Goal: Information Seeking & Learning: Learn about a topic

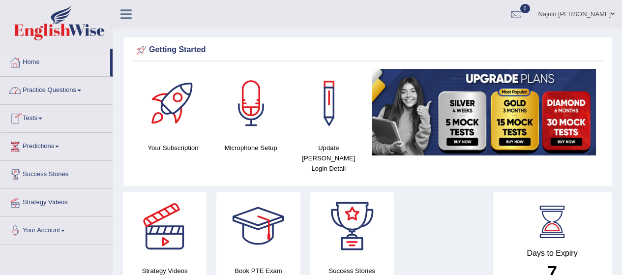
click at [33, 59] on link "Home" at bounding box center [55, 61] width 110 height 25
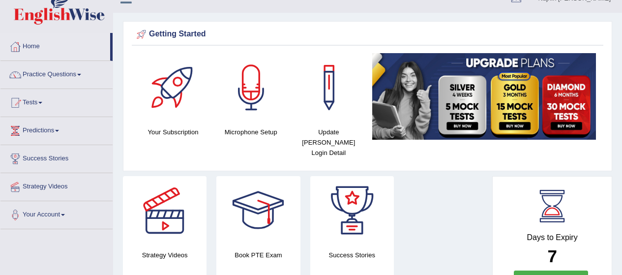
scroll to position [11, 0]
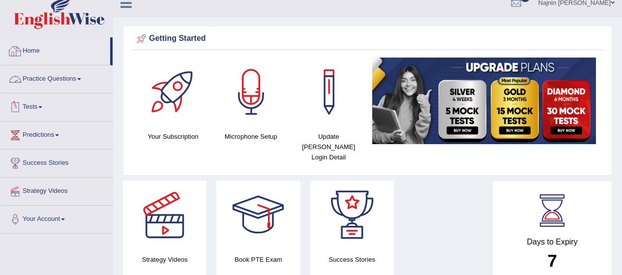
click at [66, 76] on link "Practice Questions" at bounding box center [56, 77] width 112 height 25
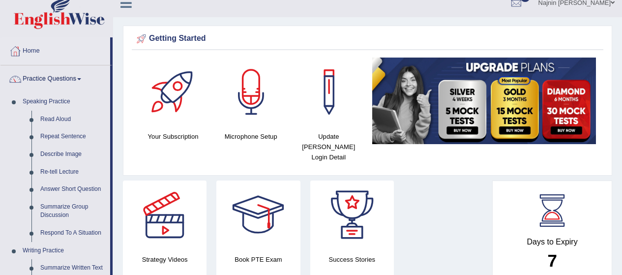
click at [66, 76] on link "Practice Questions" at bounding box center [55, 77] width 110 height 25
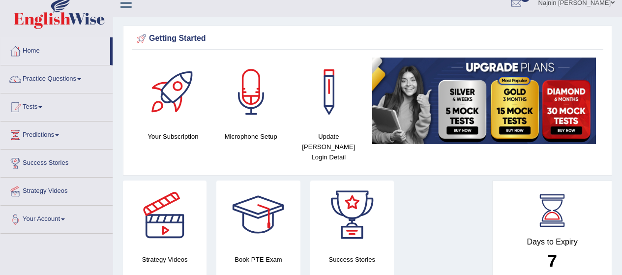
click at [42, 109] on link "Tests" at bounding box center [56, 105] width 112 height 25
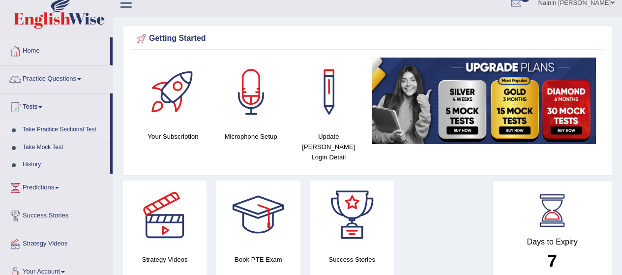
click at [55, 129] on link "Take Practice Sectional Test" at bounding box center [64, 130] width 92 height 18
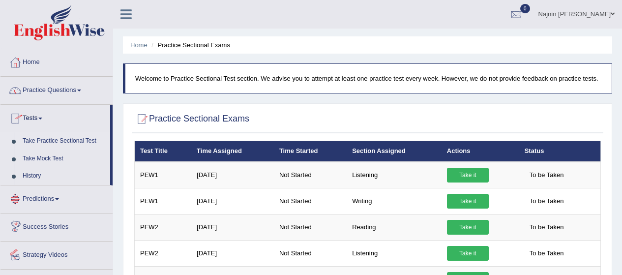
click at [46, 251] on link "Strategy Videos" at bounding box center [56, 254] width 112 height 25
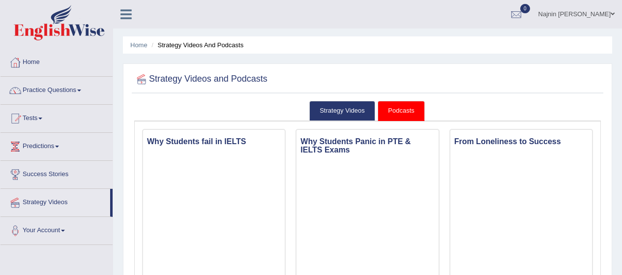
click at [37, 92] on link "Practice Questions" at bounding box center [56, 89] width 112 height 25
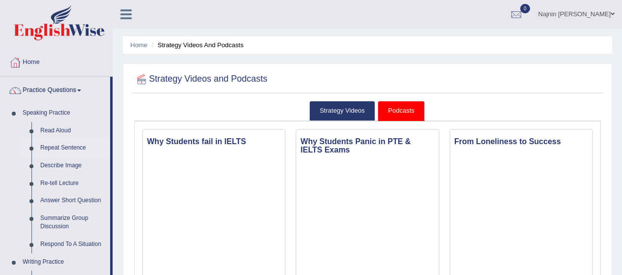
click at [54, 151] on link "Repeat Sentence" at bounding box center [73, 148] width 74 height 18
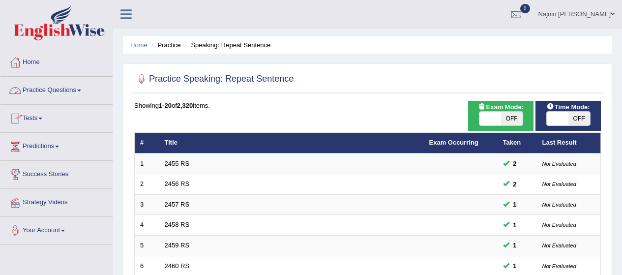
click at [59, 84] on link "Practice Questions" at bounding box center [56, 89] width 112 height 25
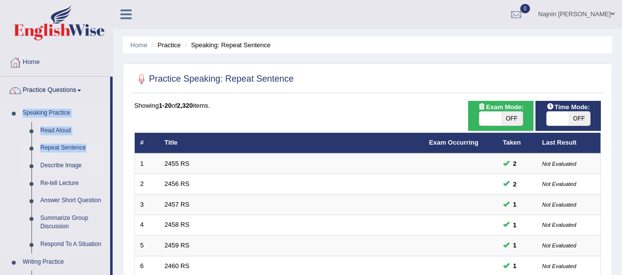
drag, startPoint x: 111, startPoint y: 96, endPoint x: 106, endPoint y: 173, distance: 76.9
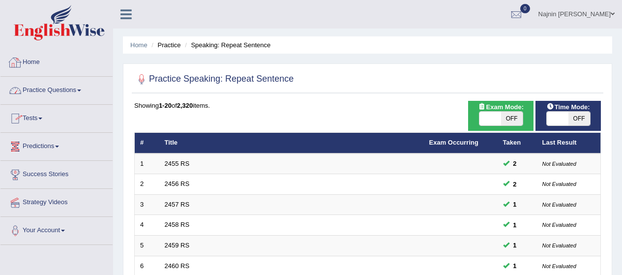
click at [35, 60] on link "Home" at bounding box center [56, 61] width 112 height 25
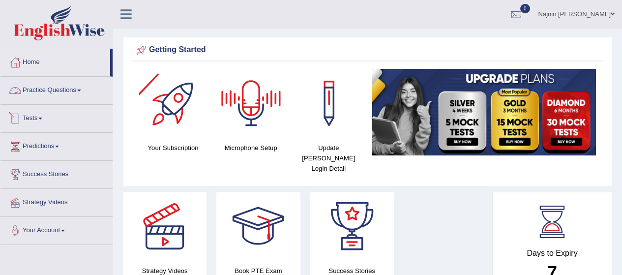
click at [59, 96] on link "Practice Questions" at bounding box center [56, 89] width 112 height 25
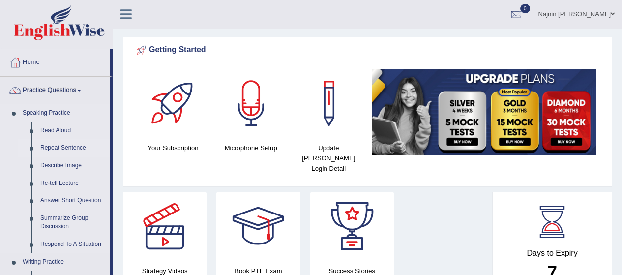
click at [61, 149] on link "Repeat Sentence" at bounding box center [73, 148] width 74 height 18
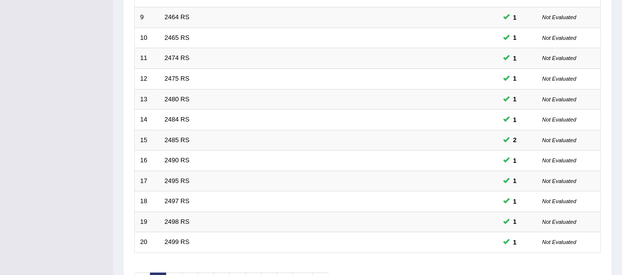
scroll to position [327, 0]
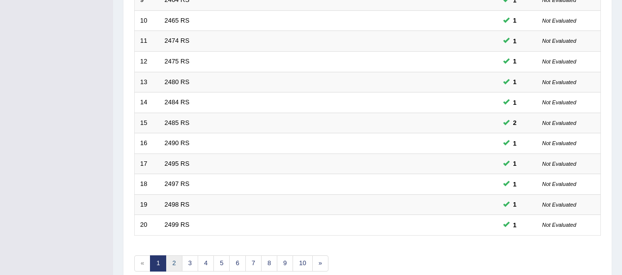
click at [175, 266] on link "2" at bounding box center [174, 263] width 16 height 16
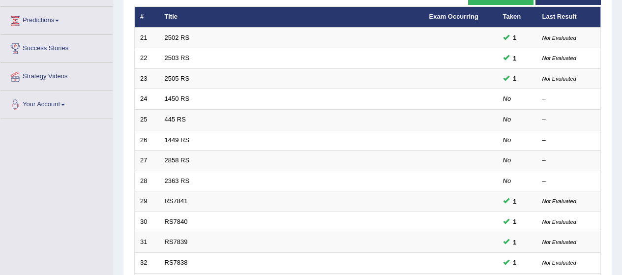
scroll to position [119, 0]
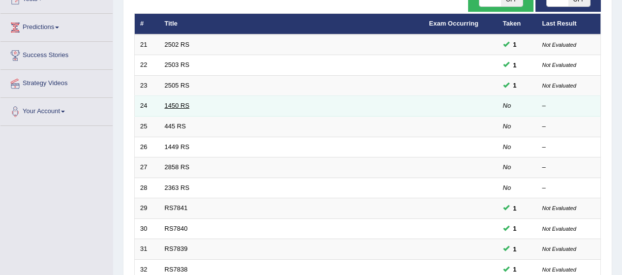
click at [169, 106] on link "1450 RS" at bounding box center [177, 105] width 25 height 7
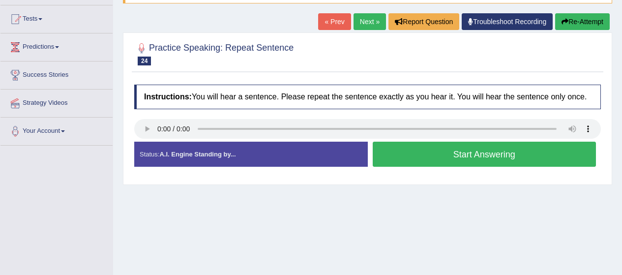
scroll to position [105, 0]
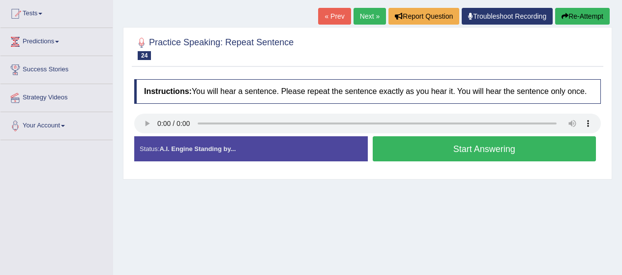
click at [450, 152] on button "Start Answering" at bounding box center [485, 148] width 224 height 25
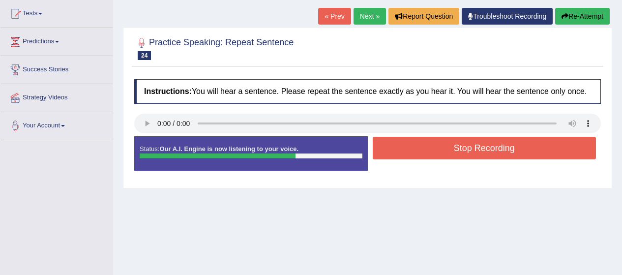
click at [451, 152] on button "Stop Recording" at bounding box center [485, 148] width 224 height 23
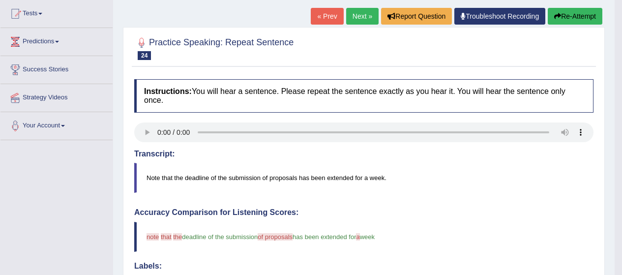
click at [563, 14] on button "Re-Attempt" at bounding box center [575, 16] width 55 height 17
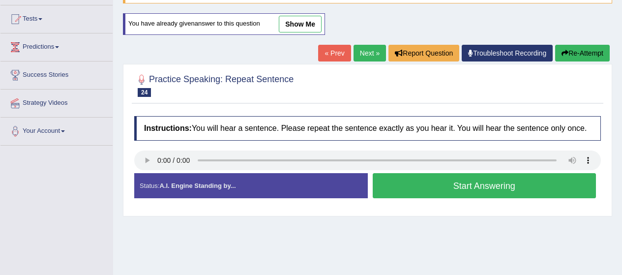
click at [452, 185] on button "Start Answering" at bounding box center [485, 185] width 224 height 25
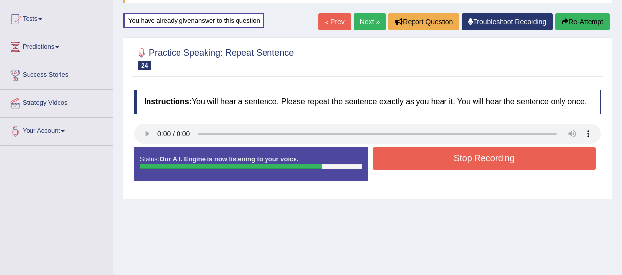
click at [489, 167] on button "Stop Recording" at bounding box center [485, 158] width 224 height 23
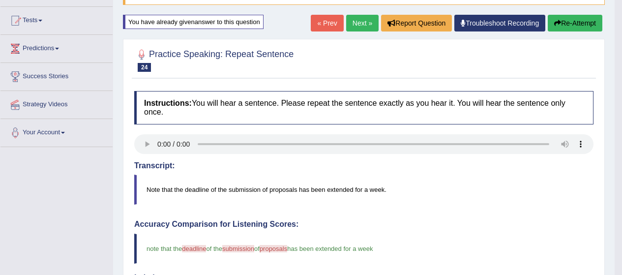
scroll to position [80, 0]
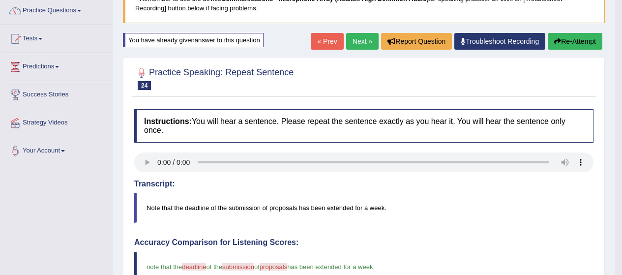
click at [359, 40] on link "Next »" at bounding box center [362, 41] width 32 height 17
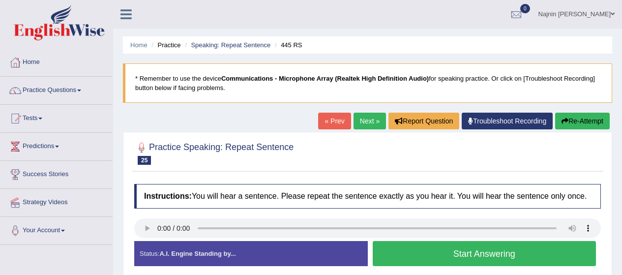
click at [442, 253] on button "Start Answering" at bounding box center [485, 253] width 224 height 25
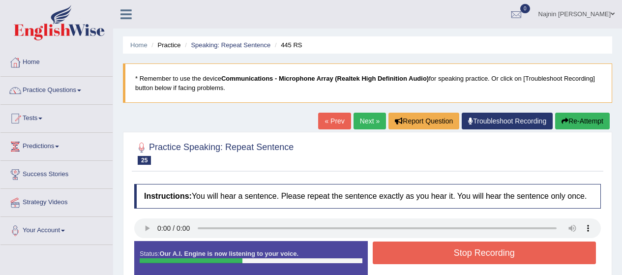
click at [442, 253] on button "Stop Recording" at bounding box center [485, 253] width 224 height 23
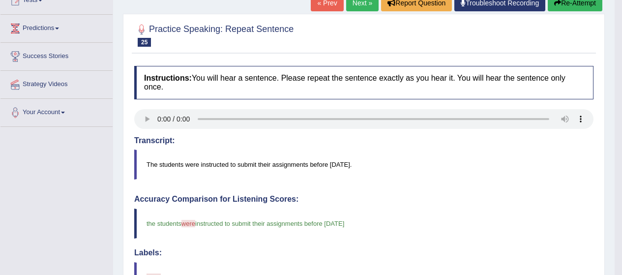
scroll to position [98, 0]
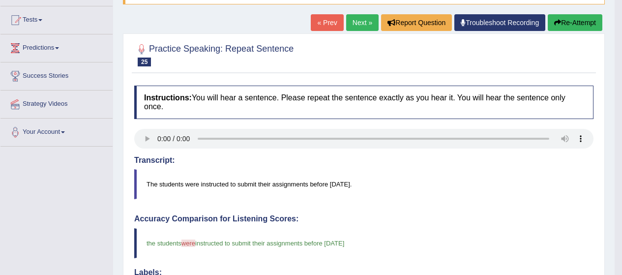
click at [567, 21] on button "Re-Attempt" at bounding box center [575, 22] width 55 height 17
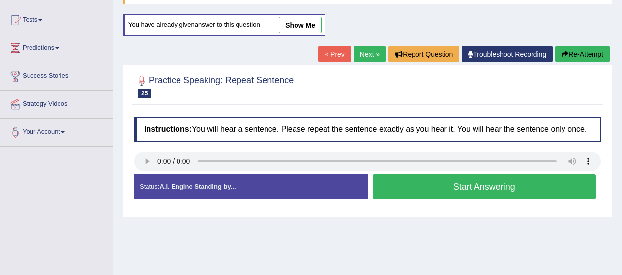
click at [462, 193] on button "Start Answering" at bounding box center [485, 186] width 224 height 25
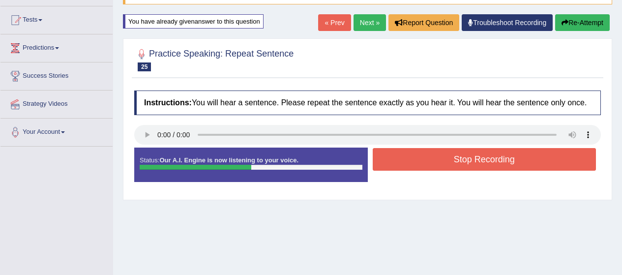
click at [497, 151] on button "Stop Recording" at bounding box center [485, 159] width 224 height 23
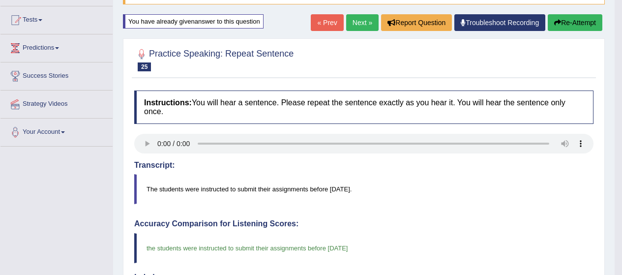
scroll to position [98, 0]
click at [357, 18] on link "Next »" at bounding box center [362, 22] width 32 height 17
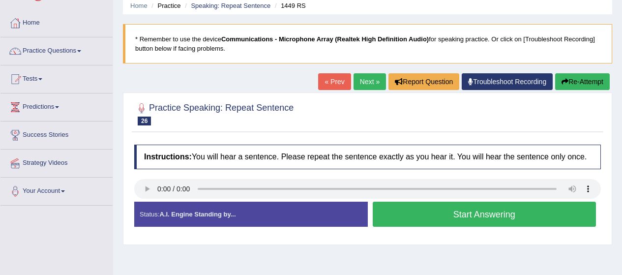
scroll to position [59, 0]
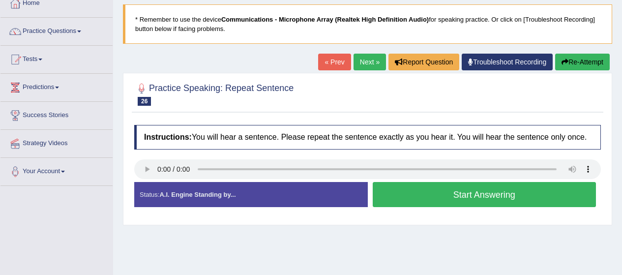
click at [445, 203] on button "Start Answering" at bounding box center [485, 194] width 224 height 25
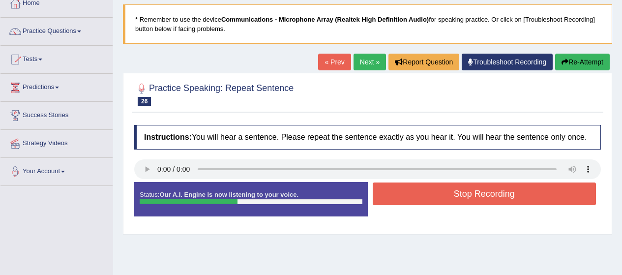
click at [461, 192] on button "Stop Recording" at bounding box center [485, 193] width 224 height 23
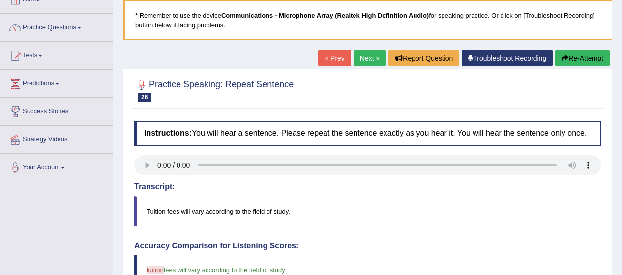
scroll to position [74, 0]
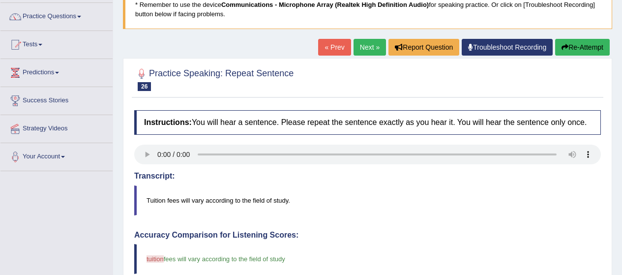
click at [362, 49] on link "Next »" at bounding box center [370, 47] width 32 height 17
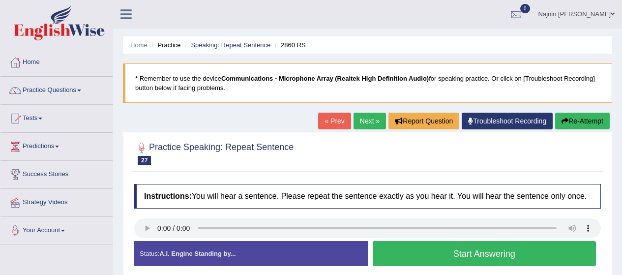
click at [410, 258] on button "Start Answering" at bounding box center [485, 253] width 224 height 25
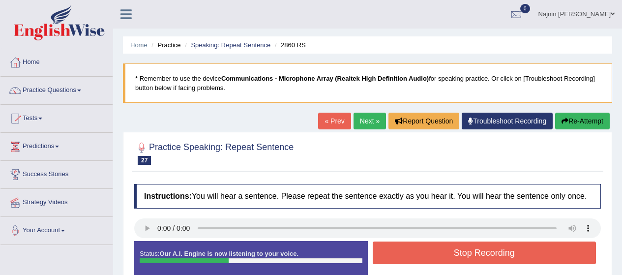
click at [410, 258] on button "Stop Recording" at bounding box center [485, 253] width 224 height 23
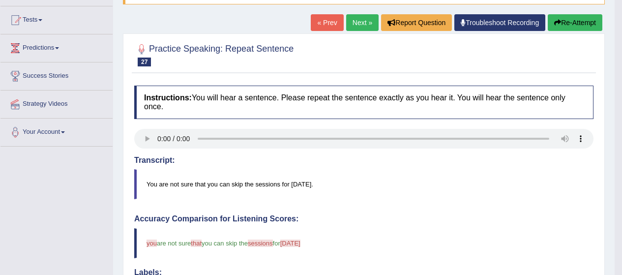
scroll to position [79, 0]
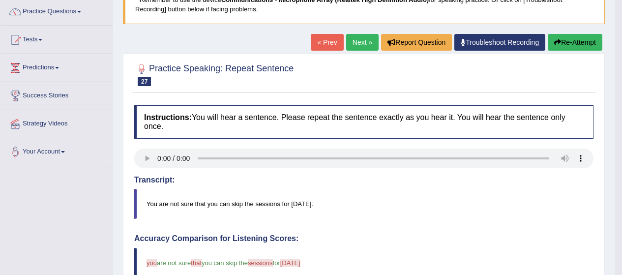
click at [578, 39] on button "Re-Attempt" at bounding box center [575, 42] width 55 height 17
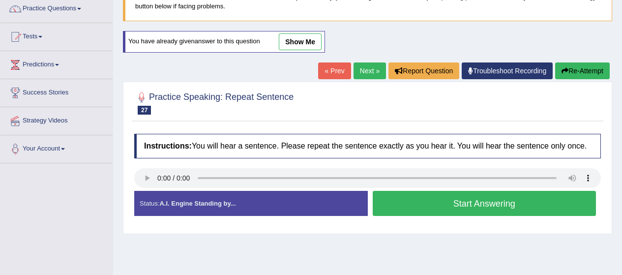
click at [457, 208] on button "Start Answering" at bounding box center [485, 203] width 224 height 25
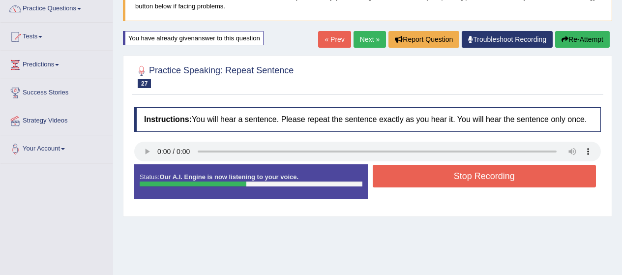
click at [506, 172] on button "Stop Recording" at bounding box center [485, 176] width 224 height 23
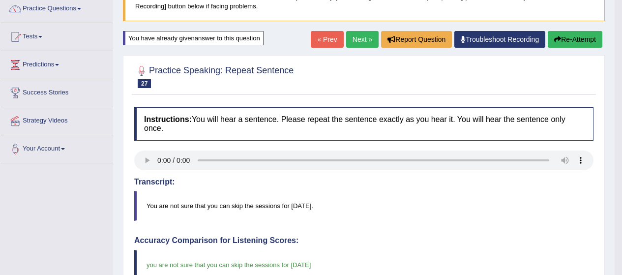
scroll to position [62, 0]
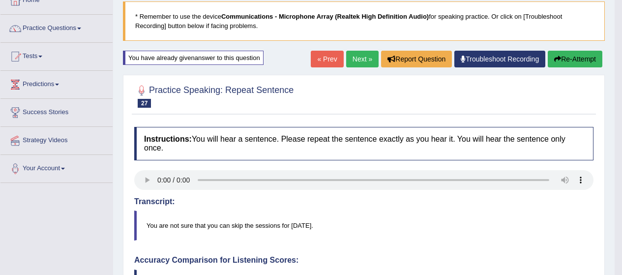
click at [356, 60] on link "Next »" at bounding box center [362, 59] width 32 height 17
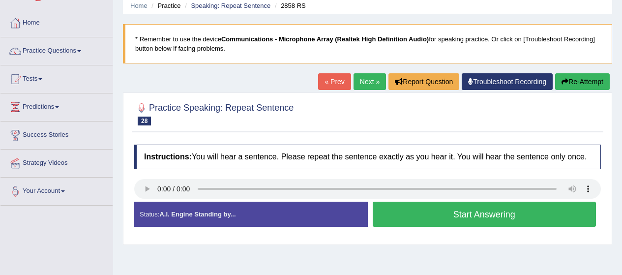
scroll to position [59, 0]
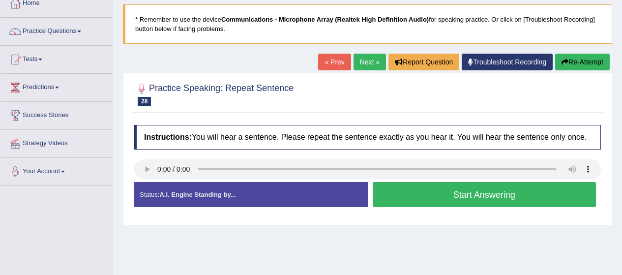
click at [418, 203] on button "Start Answering" at bounding box center [485, 194] width 224 height 25
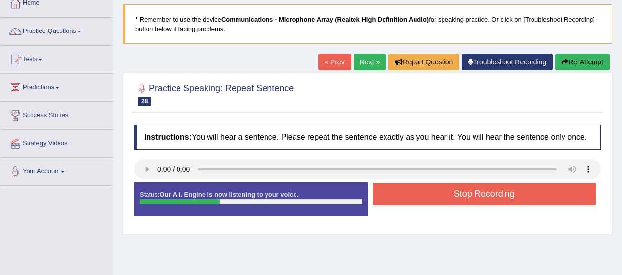
click at [425, 199] on button "Stop Recording" at bounding box center [485, 193] width 224 height 23
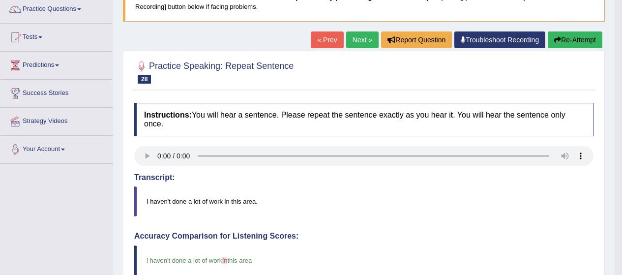
scroll to position [79, 0]
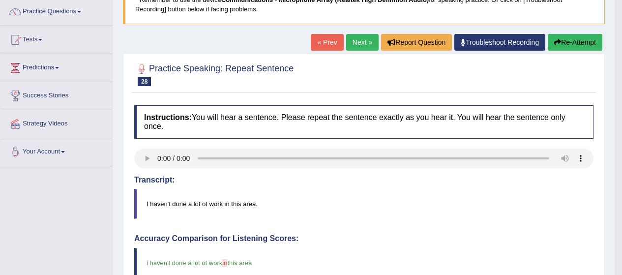
click at [581, 42] on button "Re-Attempt" at bounding box center [575, 42] width 55 height 17
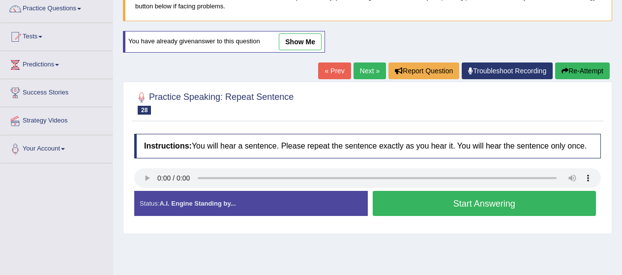
click at [481, 202] on button "Start Answering" at bounding box center [485, 203] width 224 height 25
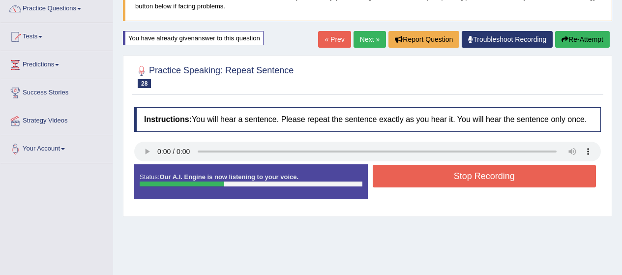
click at [493, 183] on button "Stop Recording" at bounding box center [485, 176] width 224 height 23
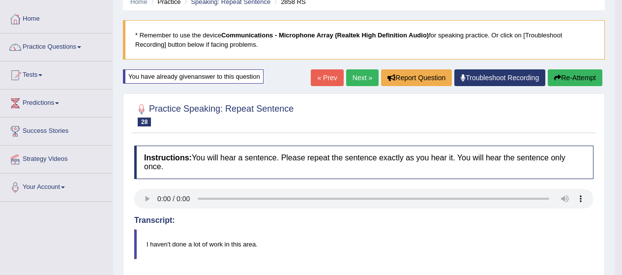
scroll to position [42, 0]
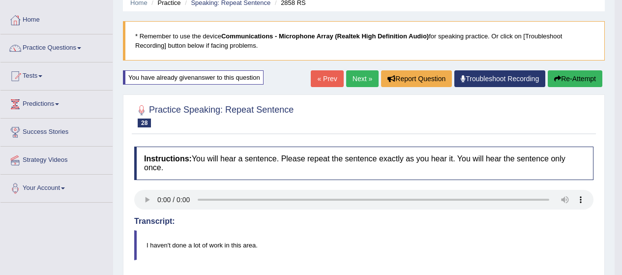
drag, startPoint x: 493, startPoint y: 183, endPoint x: 629, endPoint y: 108, distance: 155.0
click at [622, 108] on html "Toggle navigation Home Practice Questions Speaking Practice Read Aloud Repeat S…" at bounding box center [311, 95] width 622 height 275
click at [59, 53] on link "Practice Questions" at bounding box center [56, 46] width 112 height 25
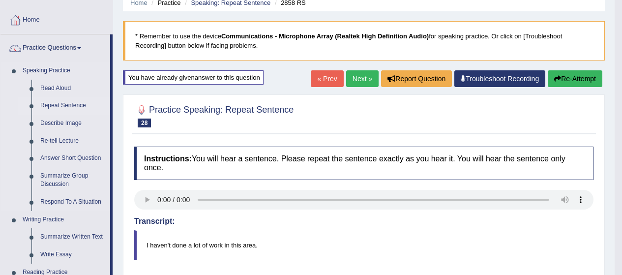
click at [62, 105] on link "Repeat Sentence" at bounding box center [73, 106] width 74 height 18
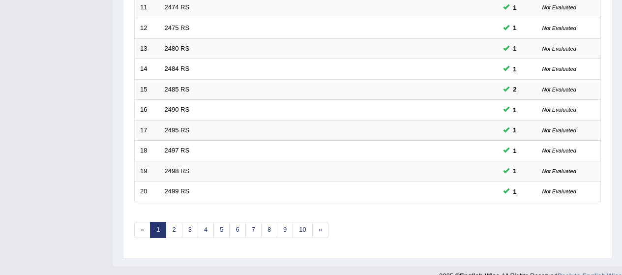
scroll to position [374, 0]
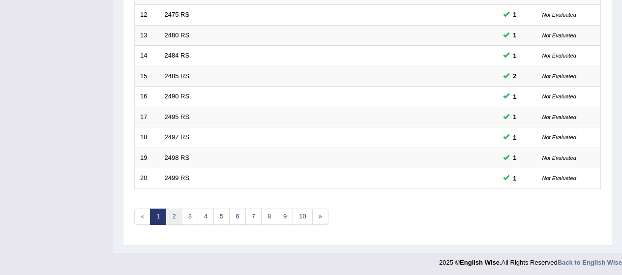
click at [181, 211] on link "2" at bounding box center [174, 217] width 16 height 16
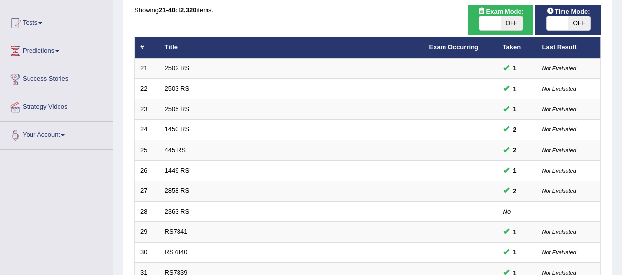
scroll to position [197, 0]
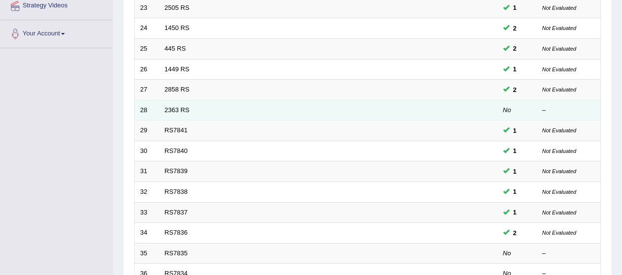
click at [142, 110] on td "28" at bounding box center [147, 110] width 25 height 21
click at [174, 108] on link "2363 RS" at bounding box center [177, 109] width 25 height 7
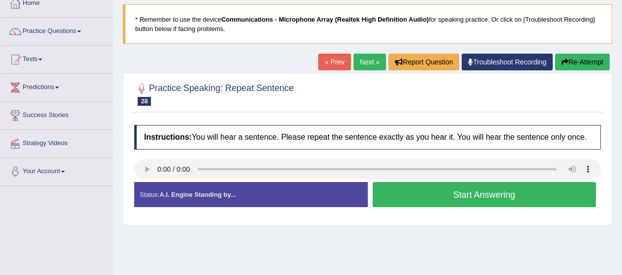
scroll to position [79, 0]
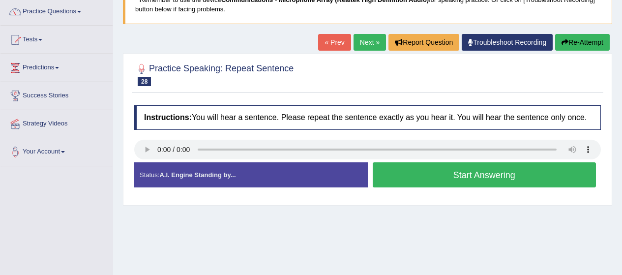
click at [460, 176] on button "Start Answering" at bounding box center [485, 174] width 224 height 25
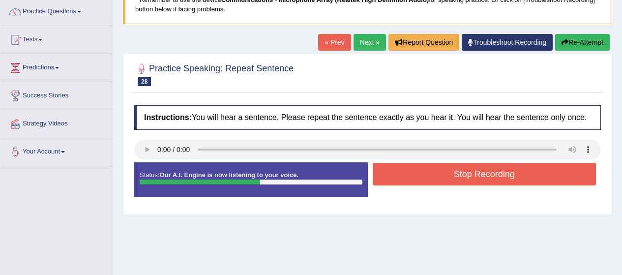
click at [460, 176] on button "Stop Recording" at bounding box center [485, 174] width 224 height 23
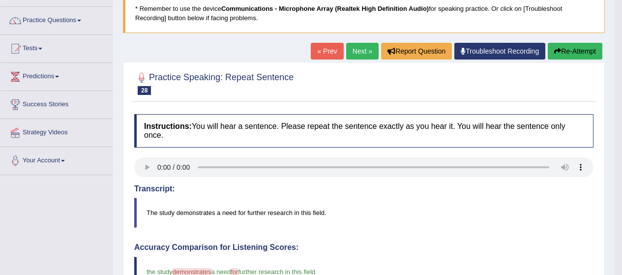
scroll to position [61, 0]
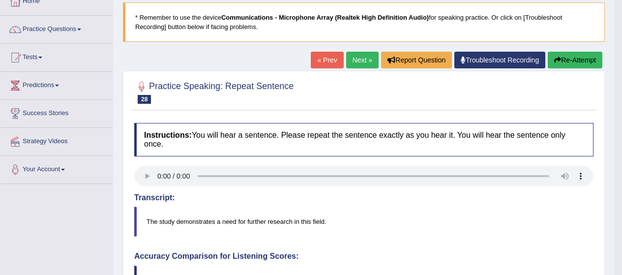
click at [573, 54] on button "Re-Attempt" at bounding box center [575, 60] width 55 height 17
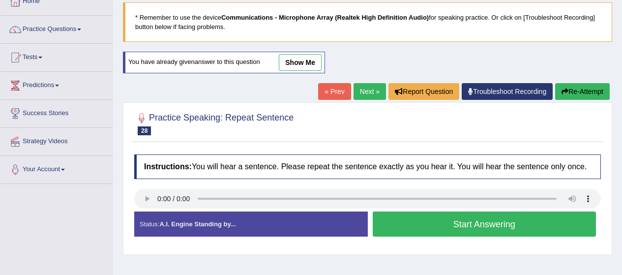
click at [435, 225] on button "Start Answering" at bounding box center [485, 223] width 224 height 25
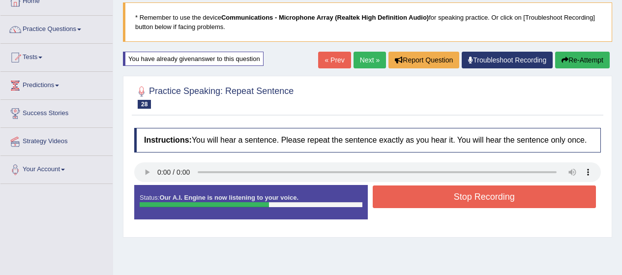
click at [477, 191] on button "Stop Recording" at bounding box center [485, 196] width 224 height 23
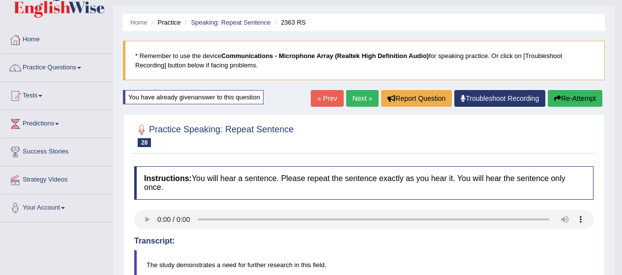
scroll to position [8, 0]
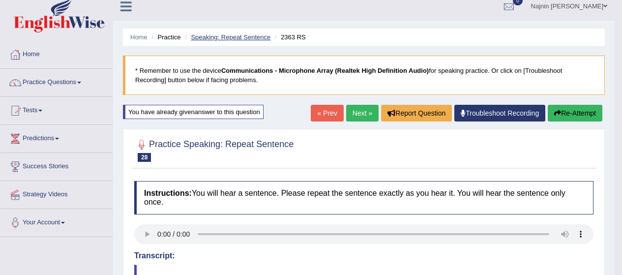
click at [232, 38] on link "Speaking: Repeat Sentence" at bounding box center [231, 36] width 80 height 7
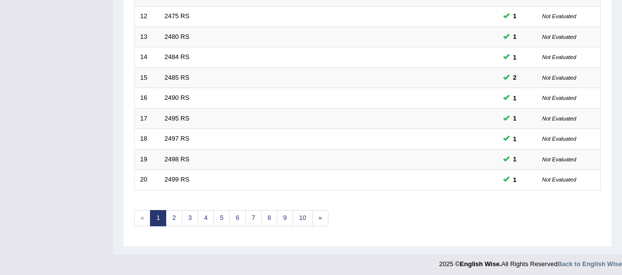
scroll to position [376, 0]
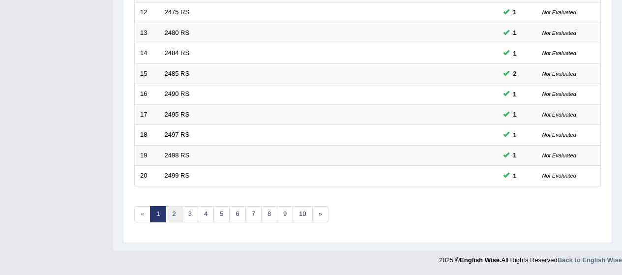
click at [174, 216] on link "2" at bounding box center [174, 214] width 16 height 16
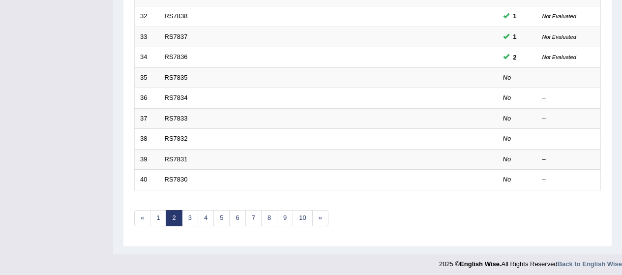
scroll to position [374, 0]
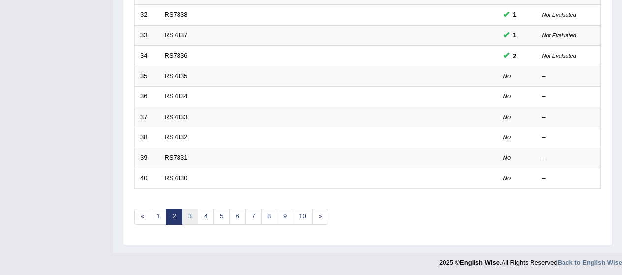
click at [192, 215] on link "3" at bounding box center [190, 217] width 16 height 16
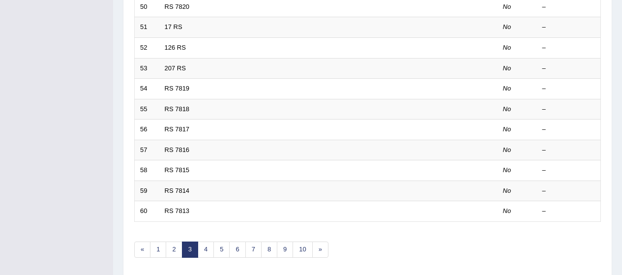
scroll to position [354, 0]
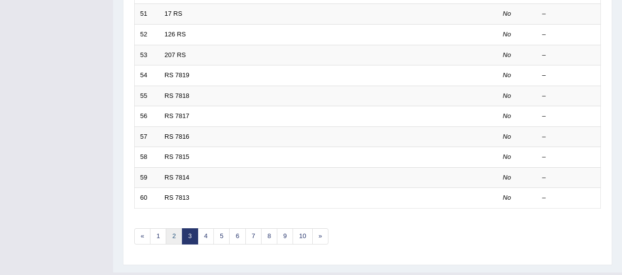
click at [175, 235] on link "2" at bounding box center [174, 236] width 16 height 16
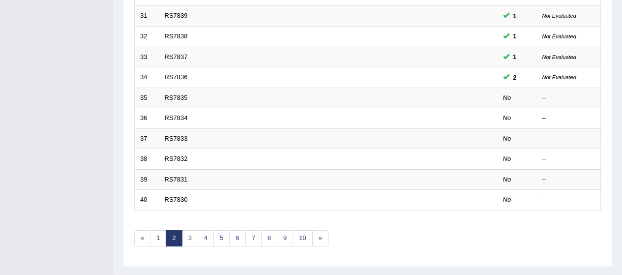
scroll to position [354, 0]
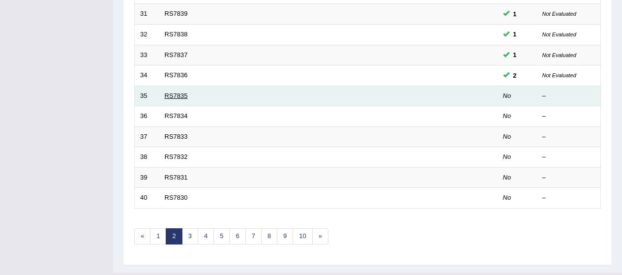
click at [178, 98] on link "RS7835" at bounding box center [176, 95] width 23 height 7
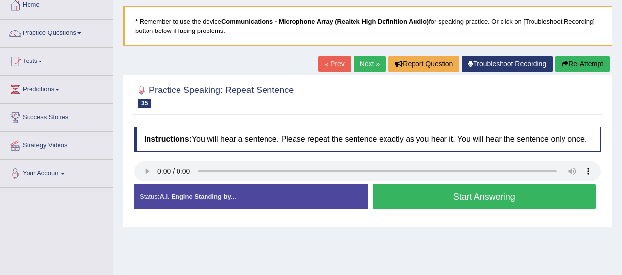
scroll to position [59, 0]
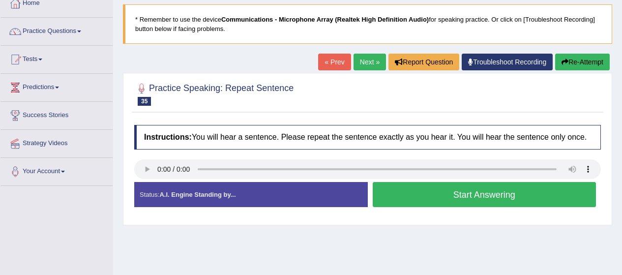
click at [438, 194] on button "Start Answering" at bounding box center [485, 194] width 224 height 25
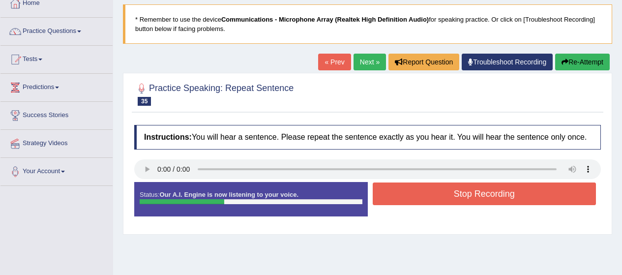
click at [468, 186] on button "Stop Recording" at bounding box center [485, 193] width 224 height 23
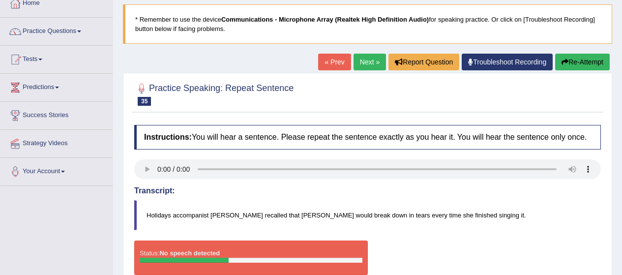
click at [150, 214] on blockquote "Holidays accompanist [PERSON_NAME] recalled that [PERSON_NAME] would break down…" at bounding box center [367, 215] width 467 height 30
drag, startPoint x: 148, startPoint y: 213, endPoint x: 400, endPoint y: 216, distance: 252.3
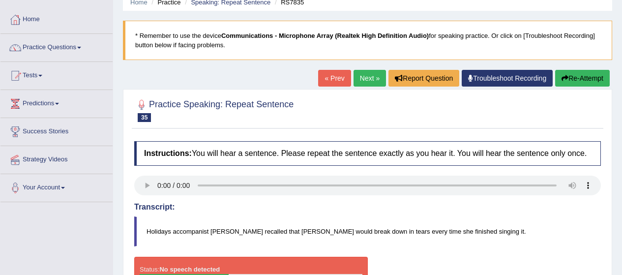
click at [483, 218] on blockquote "Holidays accompanist [PERSON_NAME] recalled that [PERSON_NAME] would break down…" at bounding box center [367, 231] width 467 height 30
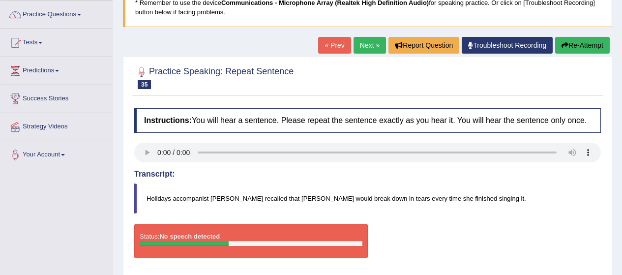
scroll to position [89, 0]
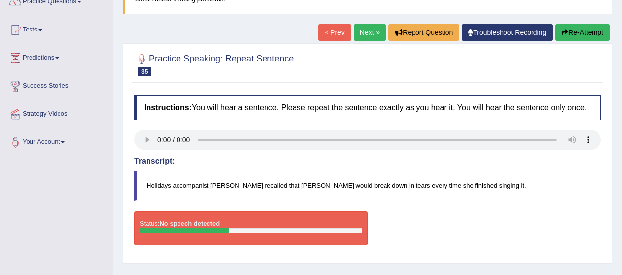
drag, startPoint x: 481, startPoint y: 186, endPoint x: 350, endPoint y: 195, distance: 131.6
click at [350, 195] on blockquote "Holidays accompanist [PERSON_NAME] recalled that [PERSON_NAME] would break down…" at bounding box center [367, 186] width 467 height 30
click at [598, 28] on button "Re-Attempt" at bounding box center [582, 32] width 55 height 17
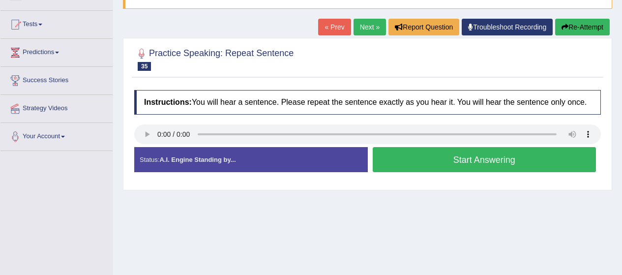
scroll to position [89, 0]
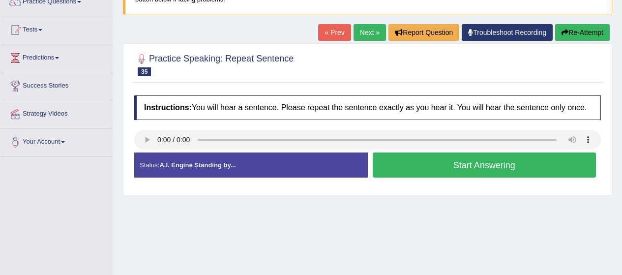
click at [428, 171] on button "Start Answering" at bounding box center [485, 164] width 224 height 25
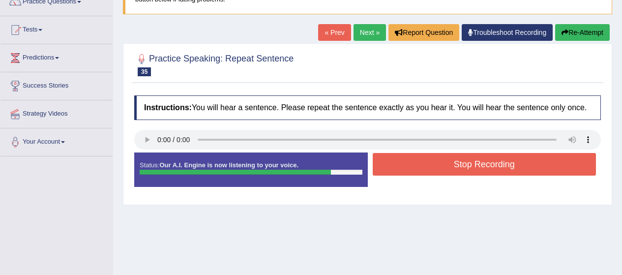
click at [452, 156] on button "Stop Recording" at bounding box center [485, 164] width 224 height 23
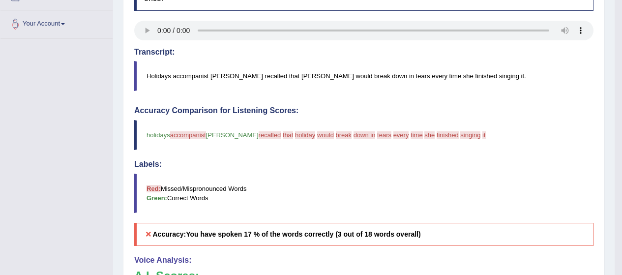
scroll to position [187, 0]
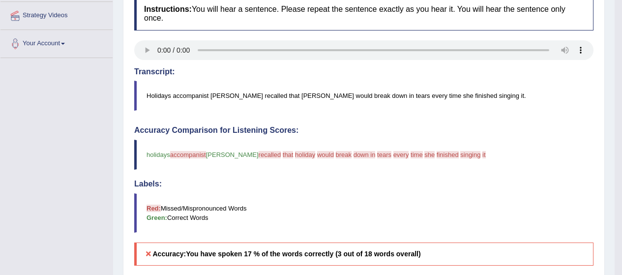
drag, startPoint x: 147, startPoint y: 94, endPoint x: 345, endPoint y: 109, distance: 199.2
click at [345, 109] on blockquote "Holidays accompanist [PERSON_NAME] recalled that [PERSON_NAME] would break down…" at bounding box center [363, 96] width 459 height 30
drag, startPoint x: 487, startPoint y: 97, endPoint x: 165, endPoint y: 186, distance: 333.8
click at [165, 186] on div "Instructions: You will hear a sentence. Please repeat the sentence exactly as y…" at bounding box center [364, 225] width 464 height 466
drag, startPoint x: 147, startPoint y: 154, endPoint x: 298, endPoint y: 163, distance: 151.7
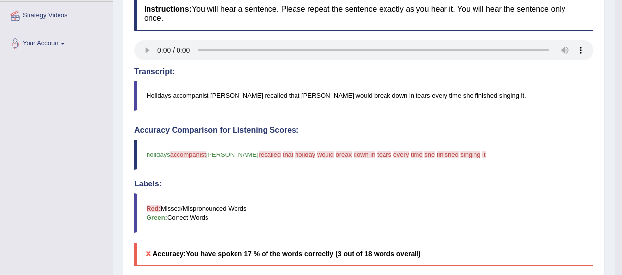
click at [298, 163] on blockquote "holidays accompanist accompanied [PERSON_NAME] recalled he that said holiday he…" at bounding box center [363, 155] width 459 height 30
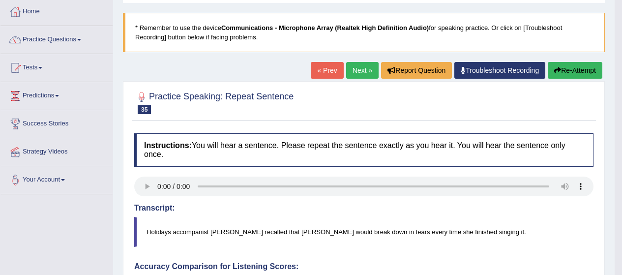
scroll to position [44, 0]
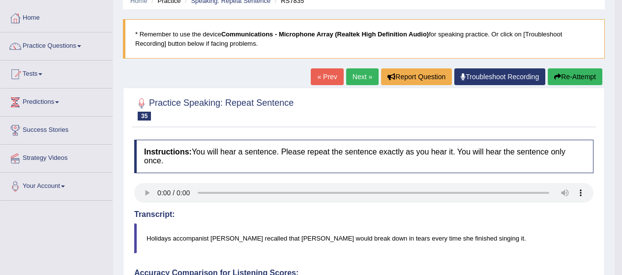
click at [571, 79] on button "Re-Attempt" at bounding box center [575, 76] width 55 height 17
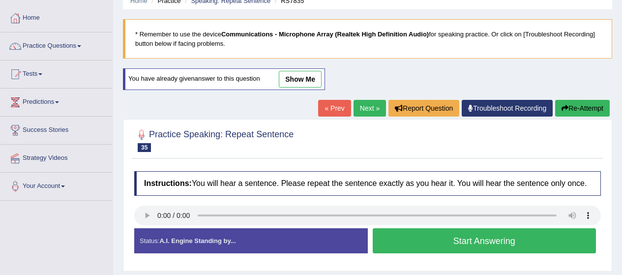
click at [476, 245] on button "Start Answering" at bounding box center [485, 240] width 224 height 25
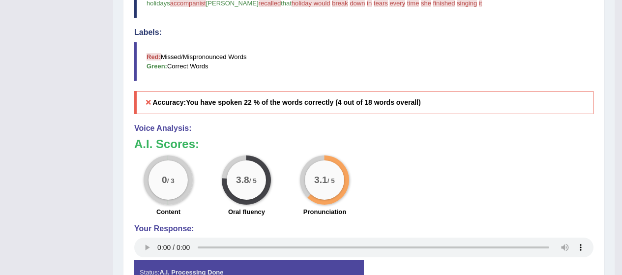
scroll to position [353, 0]
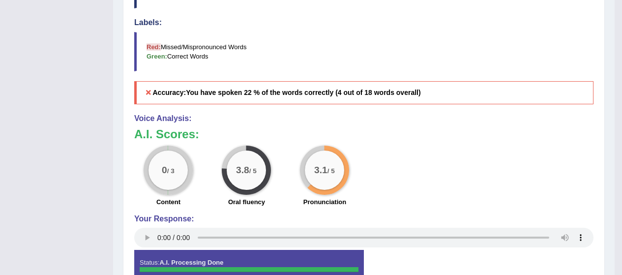
drag, startPoint x: 620, startPoint y: 223, endPoint x: 617, endPoint y: 244, distance: 21.4
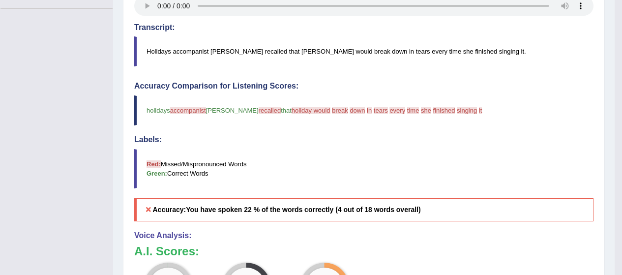
scroll to position [186, 0]
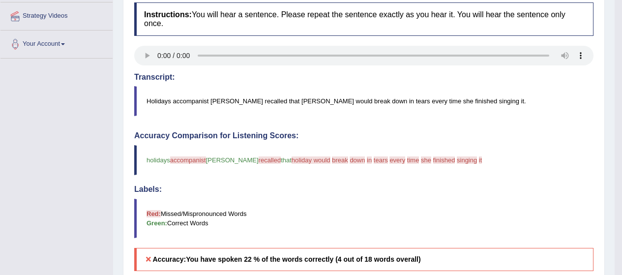
click at [483, 159] on blockquote "holidays accompanist accompanies [PERSON_NAME] recalled recall that [PERSON_NAM…" at bounding box center [363, 160] width 459 height 30
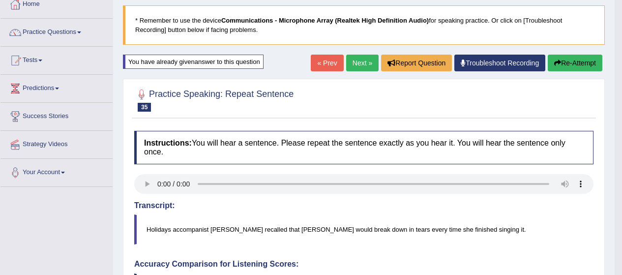
scroll to position [53, 0]
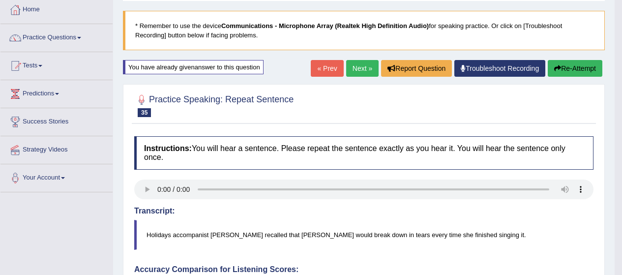
click at [564, 63] on button "Re-Attempt" at bounding box center [575, 68] width 55 height 17
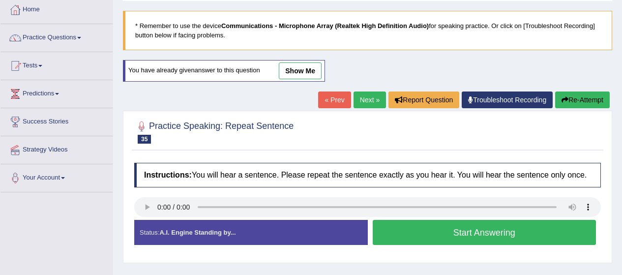
click at [452, 228] on button "Start Answering" at bounding box center [485, 232] width 224 height 25
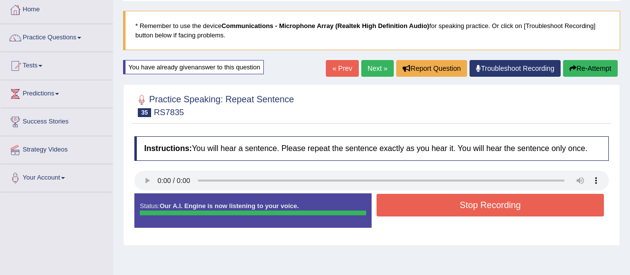
click at [479, 213] on body "Toggle navigation Home Practice Questions Speaking Practice Read Aloud Repeat S…" at bounding box center [315, 84] width 630 height 275
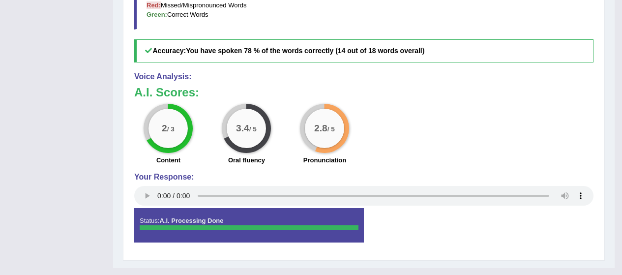
scroll to position [397, 0]
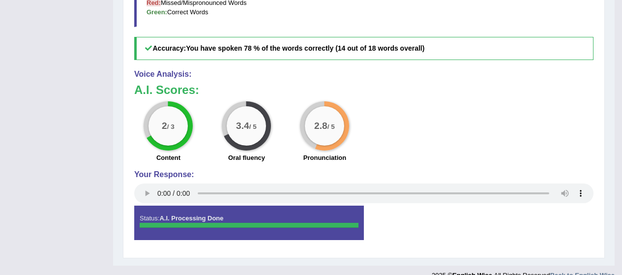
drag, startPoint x: 618, startPoint y: 252, endPoint x: 616, endPoint y: 277, distance: 25.1
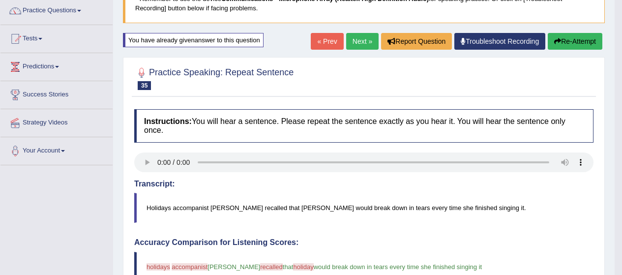
scroll to position [37, 0]
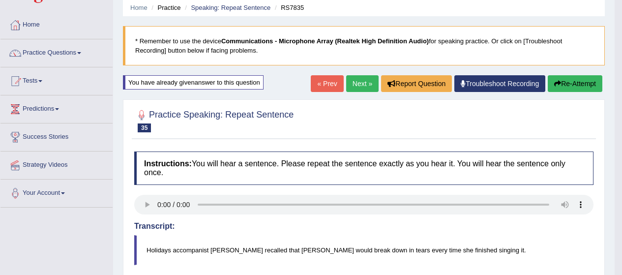
click at [354, 84] on link "Next »" at bounding box center [362, 83] width 32 height 17
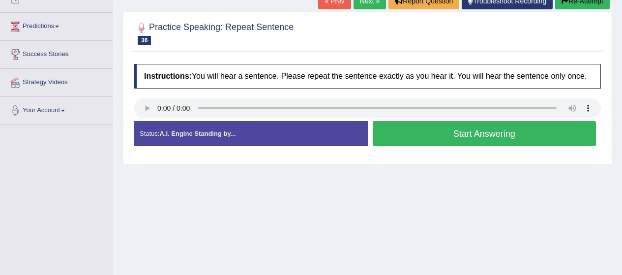
scroll to position [121, 0]
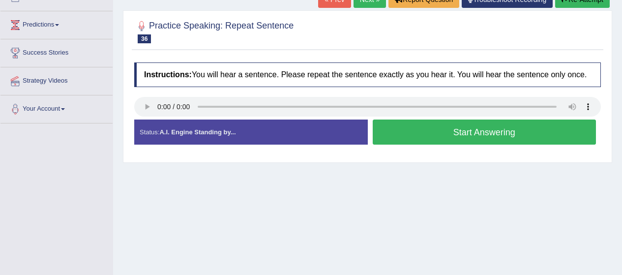
click at [501, 132] on button "Start Answering" at bounding box center [485, 132] width 224 height 25
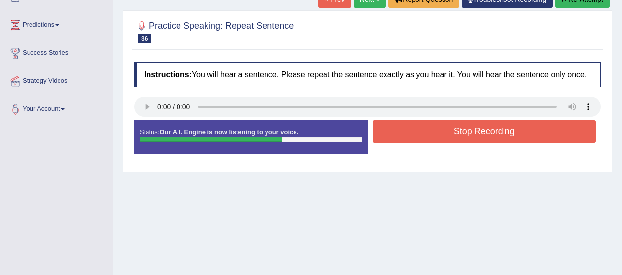
click at [501, 132] on button "Stop Recording" at bounding box center [485, 131] width 224 height 23
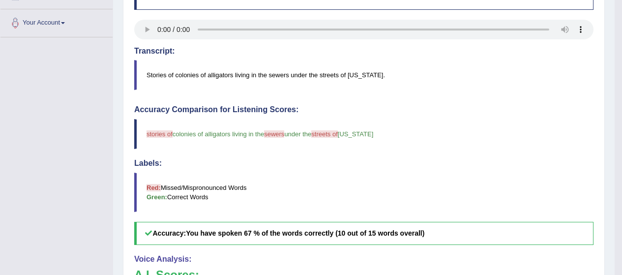
scroll to position [192, 0]
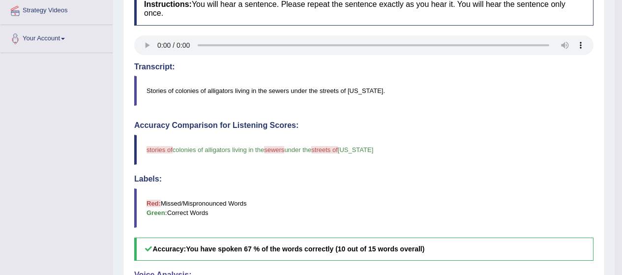
drag, startPoint x: 349, startPoint y: 86, endPoint x: 175, endPoint y: 91, distance: 173.7
click at [175, 91] on blockquote "Stories of colonies of alligators living in the sewers under the streets of New…" at bounding box center [363, 91] width 459 height 30
drag, startPoint x: 135, startPoint y: 91, endPoint x: 324, endPoint y: 114, distance: 190.3
click at [324, 114] on div "Instructions: You will hear a sentence. Please repeat the sentence exactly as y…" at bounding box center [364, 220] width 464 height 466
drag, startPoint x: 136, startPoint y: 149, endPoint x: 315, endPoint y: 167, distance: 180.0
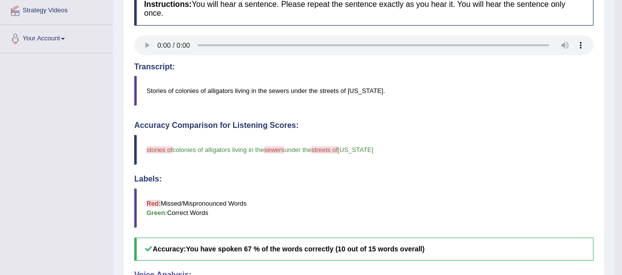
click at [315, 167] on div "Accuracy Comparison for Listening Scores: stories of colonies of alligators liv…" at bounding box center [363, 191] width 459 height 140
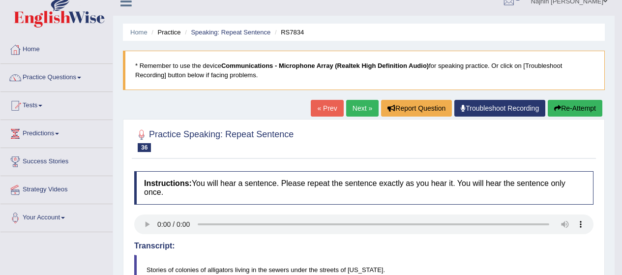
scroll to position [0, 0]
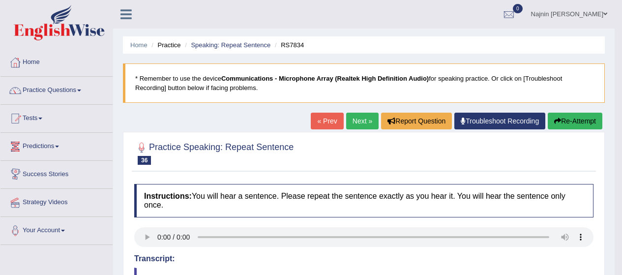
click at [51, 144] on link "Predictions" at bounding box center [56, 145] width 112 height 25
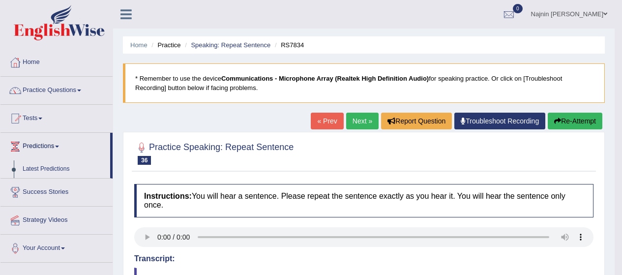
click at [40, 170] on link "Latest Predictions" at bounding box center [64, 169] width 92 height 18
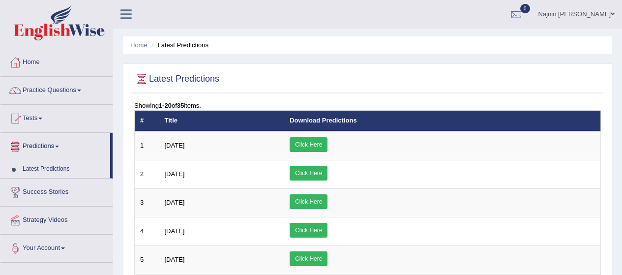
click at [70, 89] on link "Practice Questions" at bounding box center [56, 89] width 112 height 25
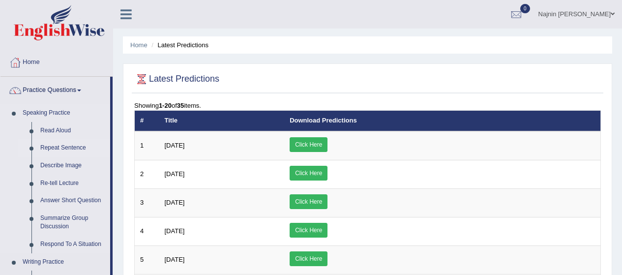
click at [48, 150] on link "Repeat Sentence" at bounding box center [73, 148] width 74 height 18
click at [59, 147] on link "Repeat Sentence" at bounding box center [73, 148] width 74 height 18
click at [136, 47] on link "Home" at bounding box center [138, 44] width 17 height 7
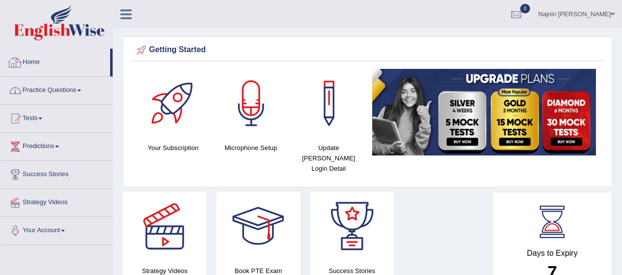
click at [29, 64] on link "Home" at bounding box center [55, 61] width 110 height 25
click at [76, 89] on link "Practice Questions" at bounding box center [56, 89] width 112 height 25
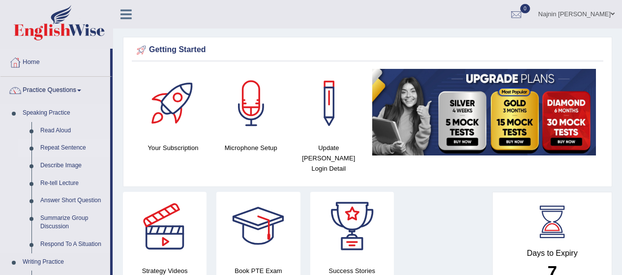
click at [54, 147] on link "Repeat Sentence" at bounding box center [73, 148] width 74 height 18
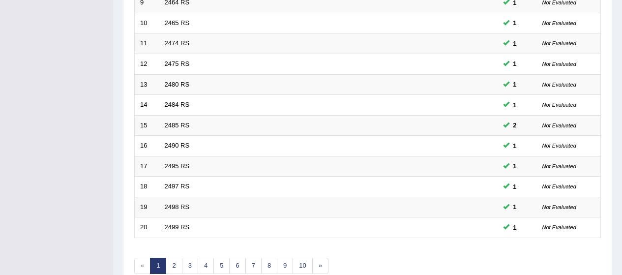
scroll to position [376, 0]
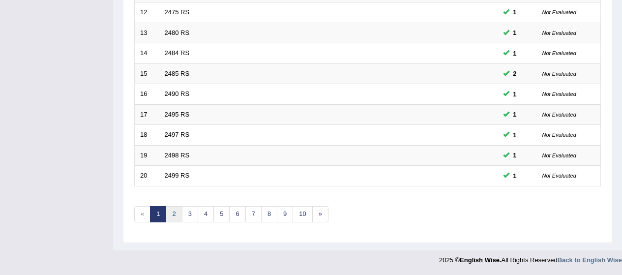
click at [174, 217] on link "2" at bounding box center [174, 214] width 16 height 16
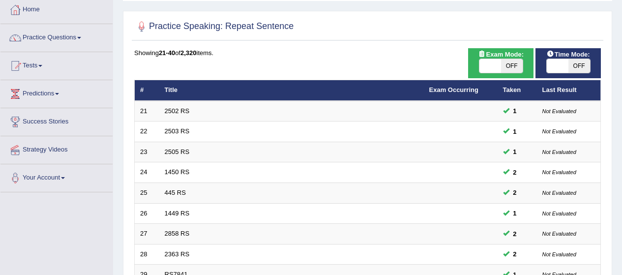
scroll to position [335, 0]
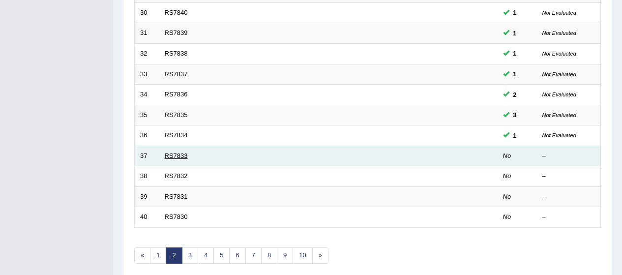
click at [170, 157] on link "RS7833" at bounding box center [176, 155] width 23 height 7
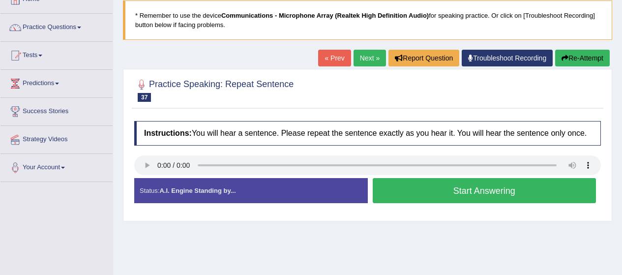
scroll to position [65, 0]
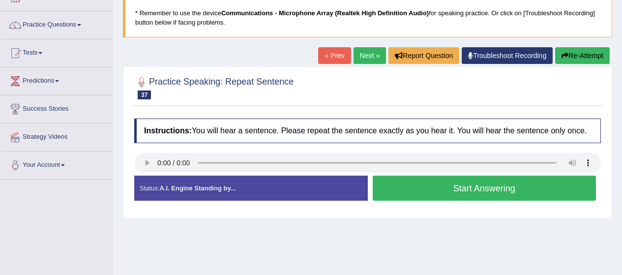
click at [424, 199] on button "Start Answering" at bounding box center [485, 188] width 224 height 25
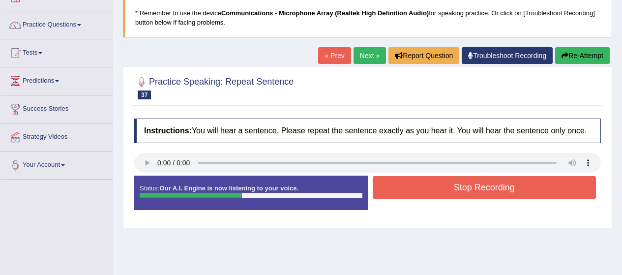
click at [438, 187] on button "Stop Recording" at bounding box center [485, 187] width 224 height 23
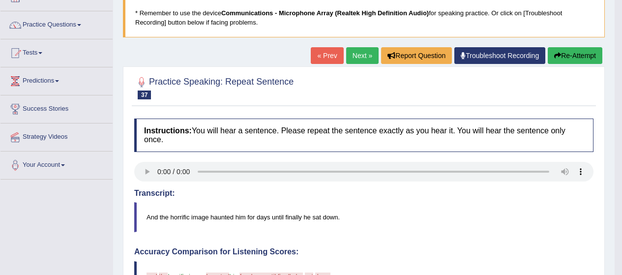
click at [586, 60] on button "Re-Attempt" at bounding box center [575, 55] width 55 height 17
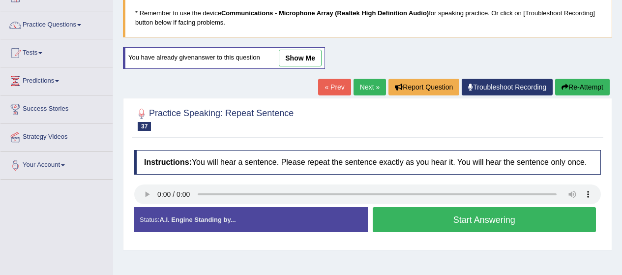
click at [437, 218] on button "Start Answering" at bounding box center [485, 219] width 224 height 25
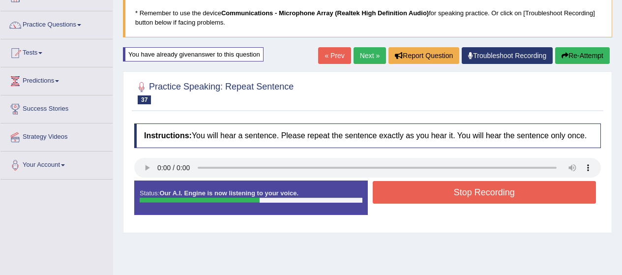
click at [446, 191] on button "Stop Recording" at bounding box center [485, 192] width 224 height 23
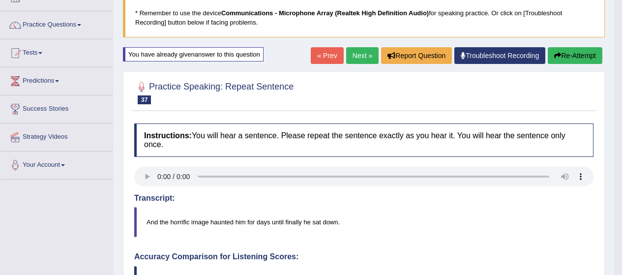
click at [575, 55] on body "Toggle navigation Home Practice Questions Speaking Practice Read Aloud Repeat S…" at bounding box center [311, 72] width 622 height 275
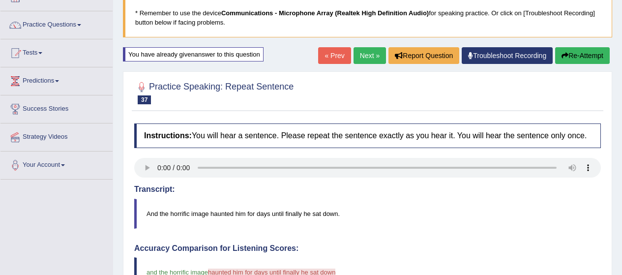
click at [575, 56] on button "Re-Attempt" at bounding box center [582, 55] width 55 height 17
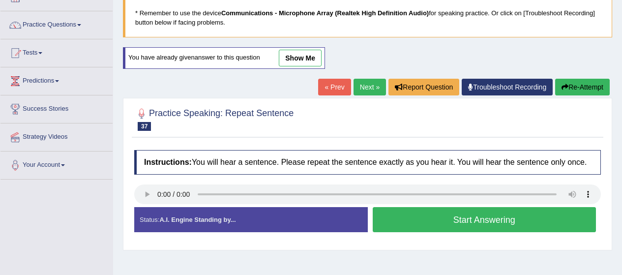
click at [480, 215] on button "Start Answering" at bounding box center [485, 219] width 224 height 25
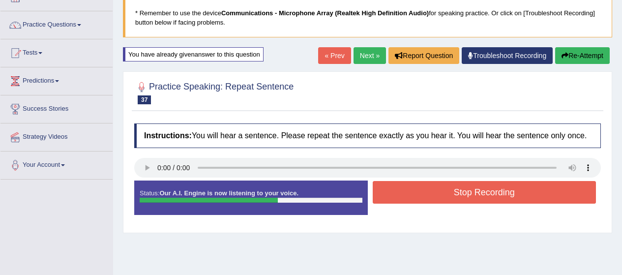
click at [497, 195] on button "Stop Recording" at bounding box center [485, 192] width 224 height 23
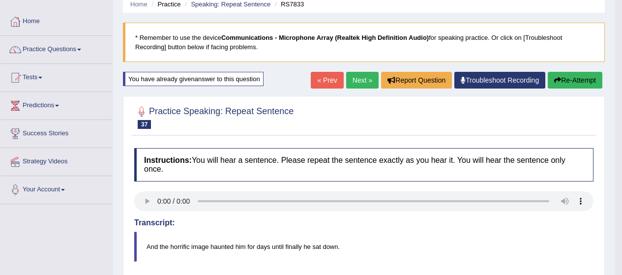
scroll to position [39, 0]
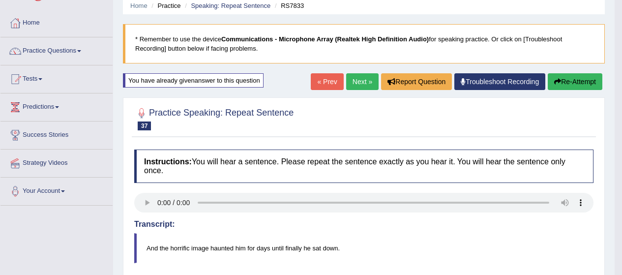
click at [362, 80] on link "Next »" at bounding box center [362, 81] width 32 height 17
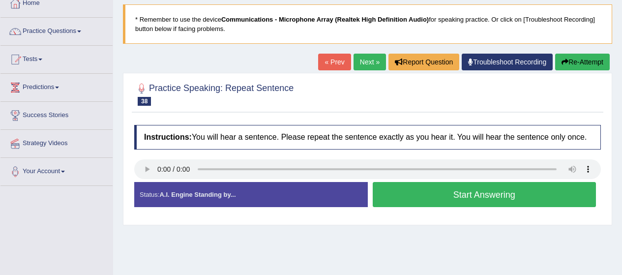
scroll to position [79, 0]
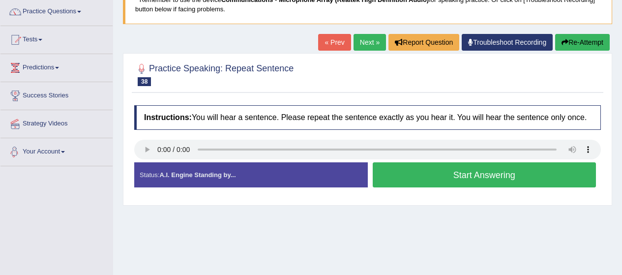
drag, startPoint x: 123, startPoint y: 148, endPoint x: 131, endPoint y: 149, distance: 7.4
click at [131, 149] on div "Practice Speaking: Repeat Sentence 38 RS7832 Instructions: You will hear a sent…" at bounding box center [367, 129] width 489 height 152
click at [456, 166] on button "Start Answering" at bounding box center [485, 174] width 224 height 25
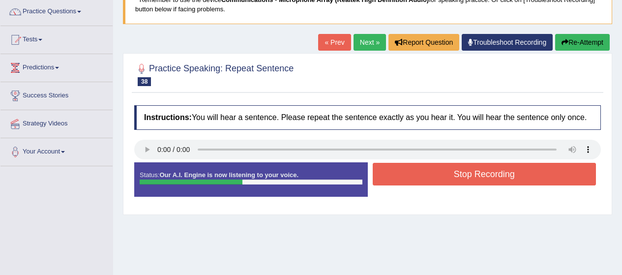
click at [456, 166] on button "Stop Recording" at bounding box center [485, 174] width 224 height 23
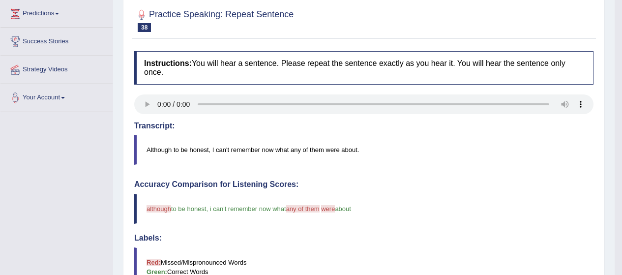
scroll to position [113, 0]
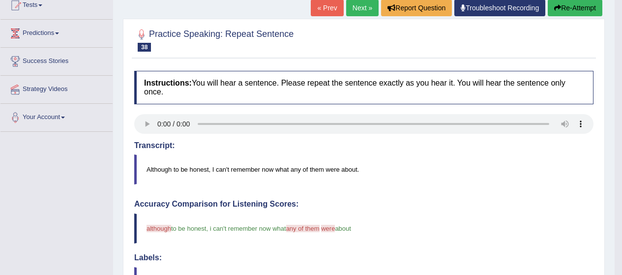
click at [570, 13] on button "Re-Attempt" at bounding box center [575, 8] width 55 height 17
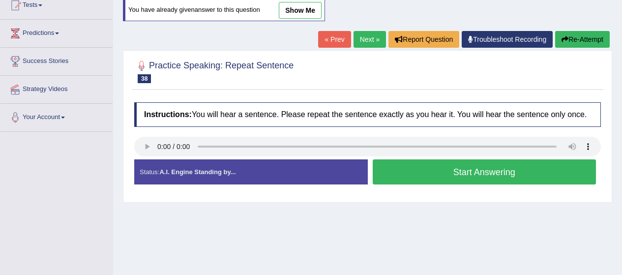
click at [436, 174] on button "Start Answering" at bounding box center [485, 171] width 224 height 25
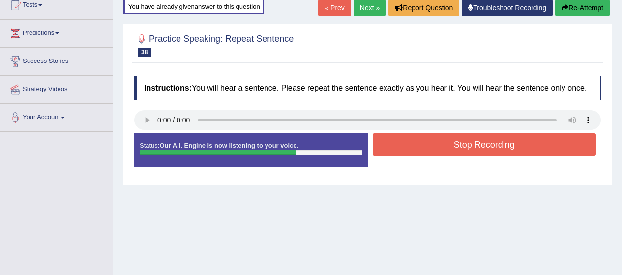
click at [458, 152] on button "Stop Recording" at bounding box center [485, 144] width 224 height 23
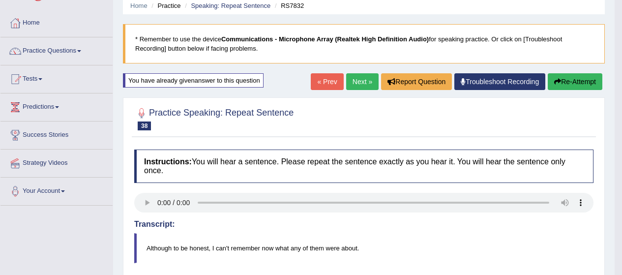
scroll to position [20, 0]
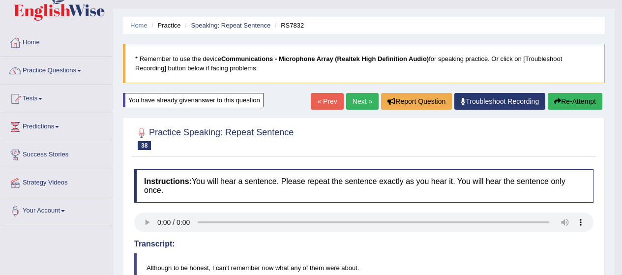
click at [357, 101] on link "Next »" at bounding box center [362, 101] width 32 height 17
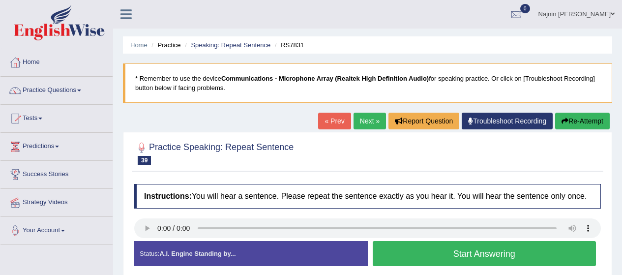
click at [434, 258] on button "Start Answering" at bounding box center [485, 253] width 224 height 25
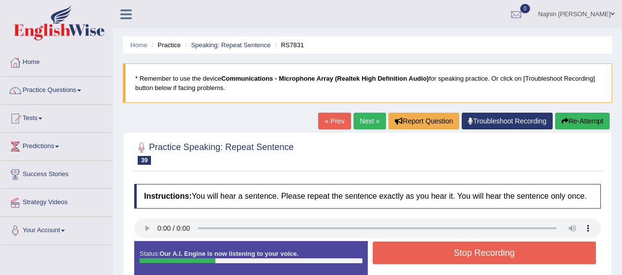
click at [434, 258] on button "Stop Recording" at bounding box center [485, 253] width 224 height 23
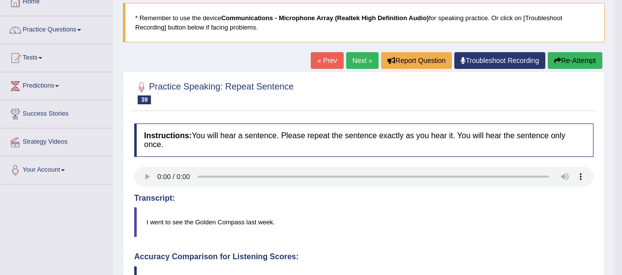
scroll to position [59, 0]
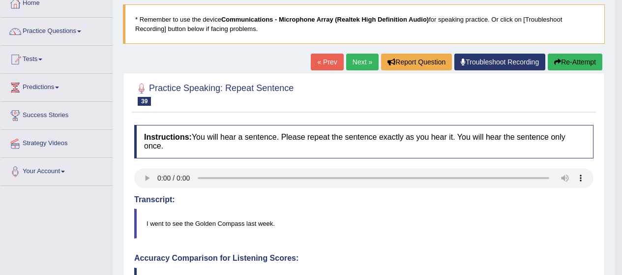
click at [576, 64] on button "Re-Attempt" at bounding box center [575, 62] width 55 height 17
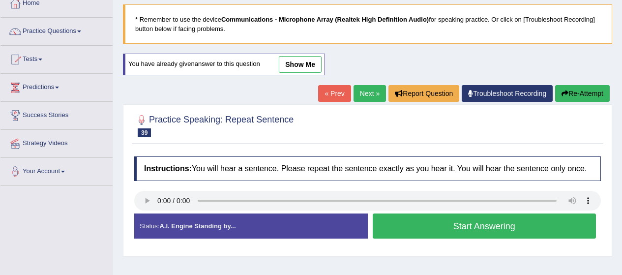
click at [464, 231] on button "Start Answering" at bounding box center [485, 225] width 224 height 25
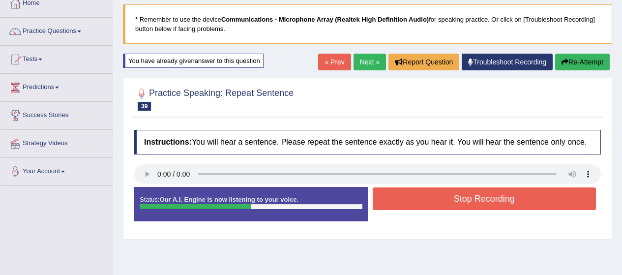
click at [491, 201] on button "Stop Recording" at bounding box center [485, 198] width 224 height 23
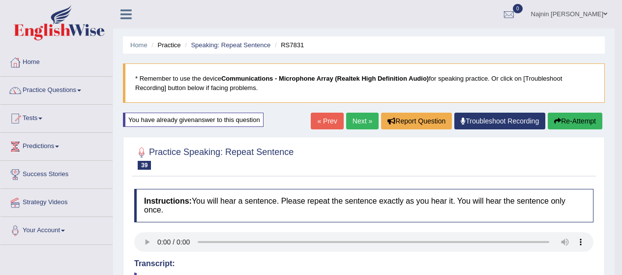
click at [360, 118] on link "Next »" at bounding box center [362, 121] width 32 height 17
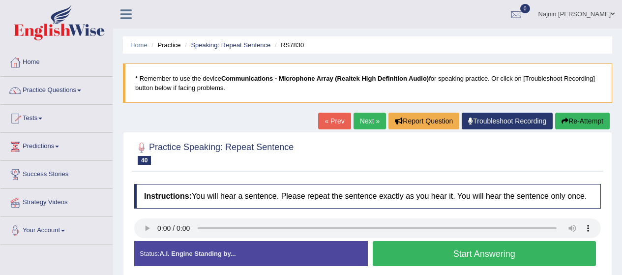
click at [448, 255] on button "Start Answering" at bounding box center [485, 253] width 224 height 25
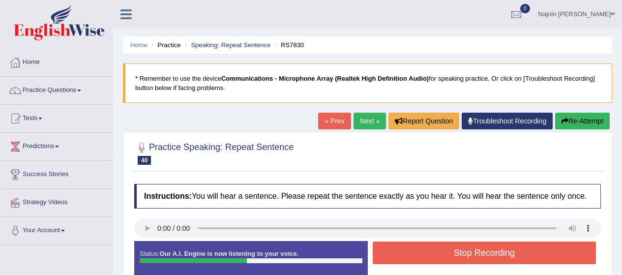
click at [448, 255] on button "Stop Recording" at bounding box center [485, 253] width 224 height 23
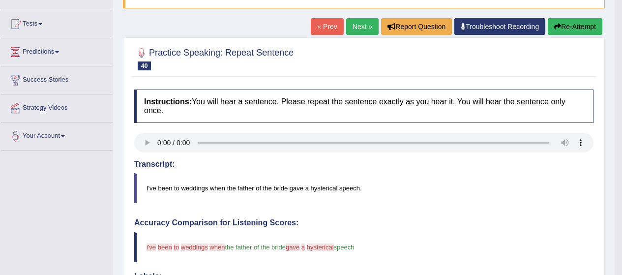
scroll to position [74, 0]
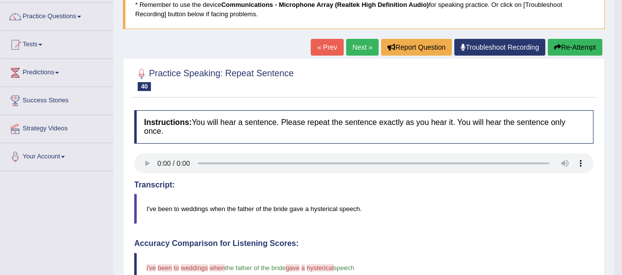
click at [587, 45] on button "Re-Attempt" at bounding box center [575, 47] width 55 height 17
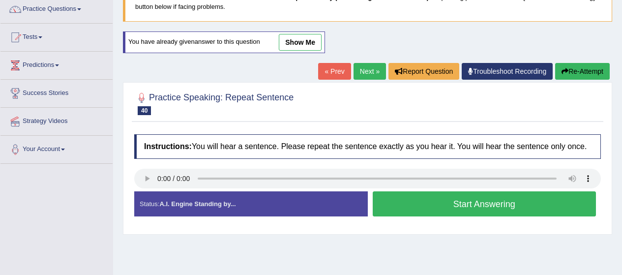
click at [457, 203] on button "Start Answering" at bounding box center [485, 203] width 224 height 25
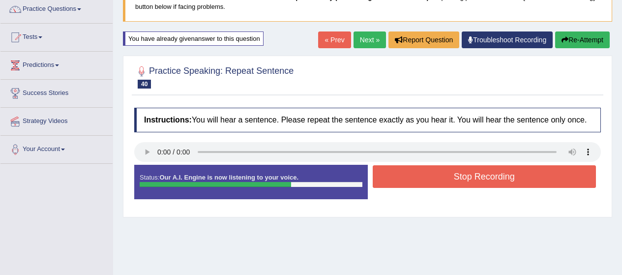
click at [476, 171] on button "Stop Recording" at bounding box center [485, 176] width 224 height 23
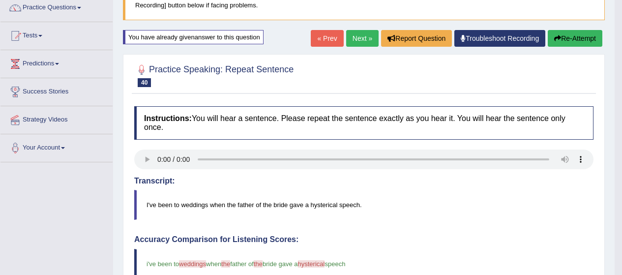
scroll to position [81, 0]
